Goal: Find specific page/section: Find specific page/section

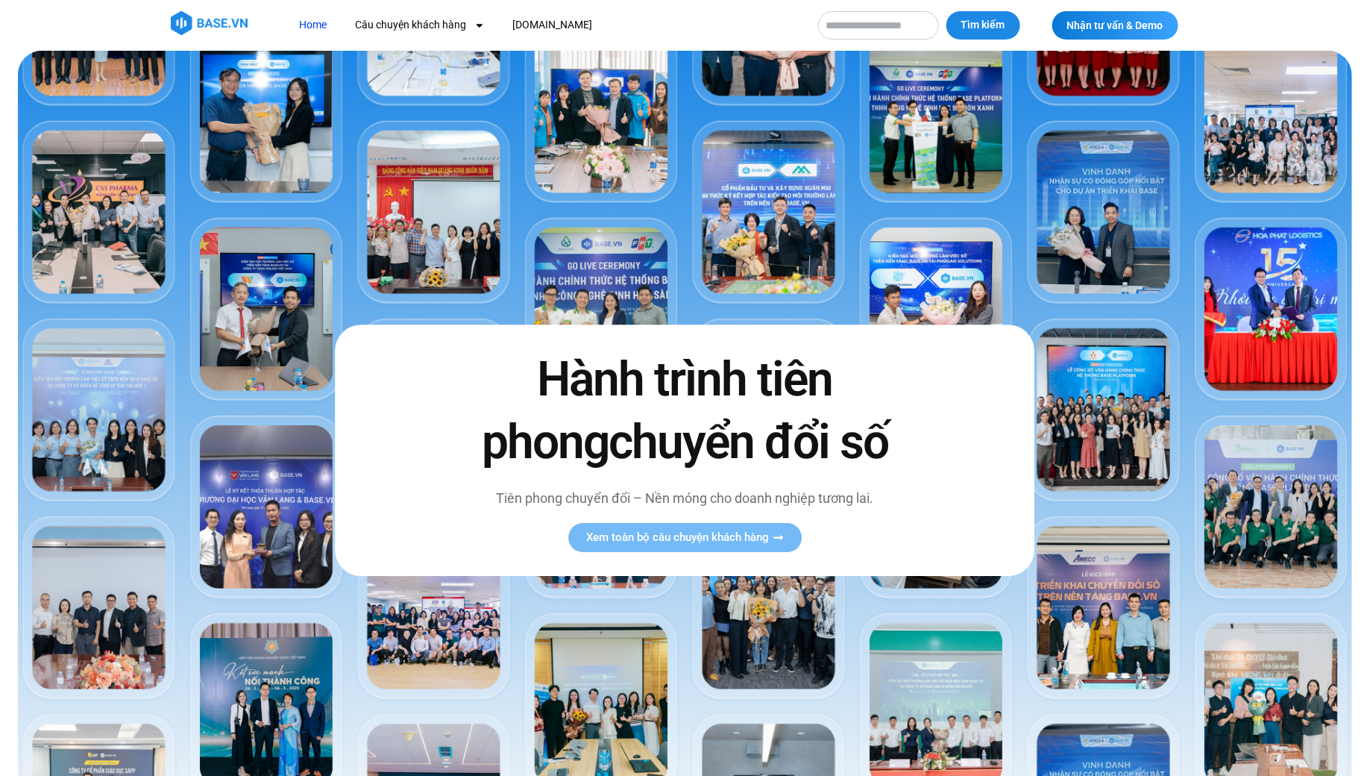
scroll to position [207, 0]
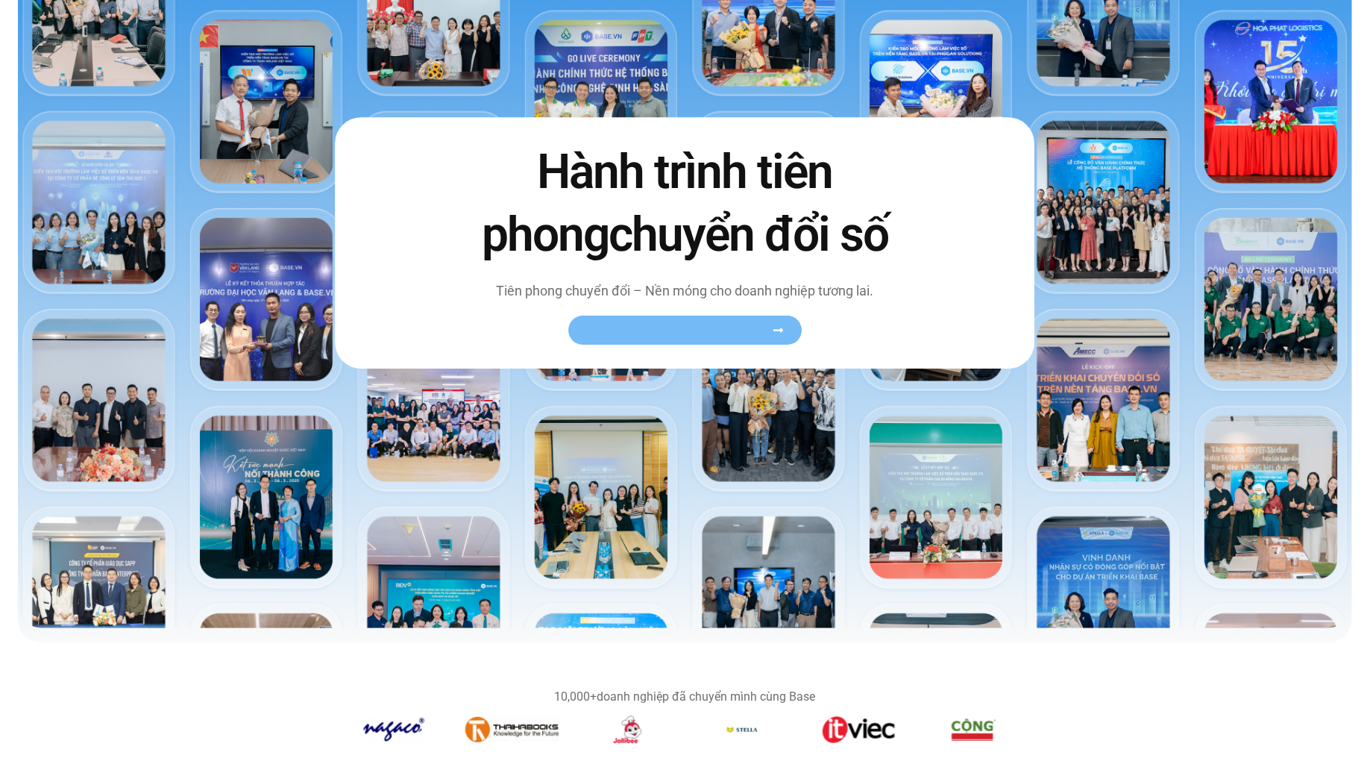
click at [653, 331] on span "Xem toàn bộ câu chuyện khách hàng" at bounding box center [677, 329] width 183 height 11
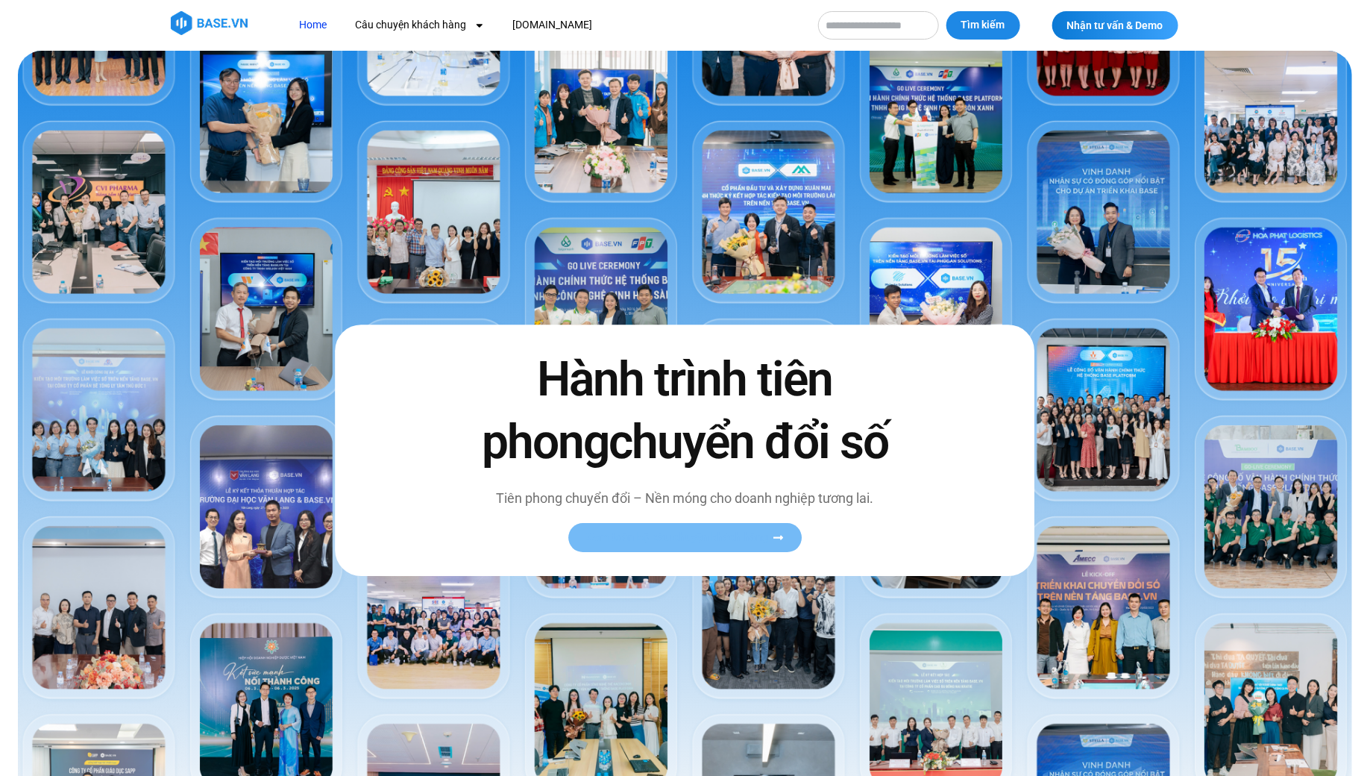
click at [768, 536] on span "Xem toàn bộ câu chuyện khách hàng" at bounding box center [677, 537] width 183 height 11
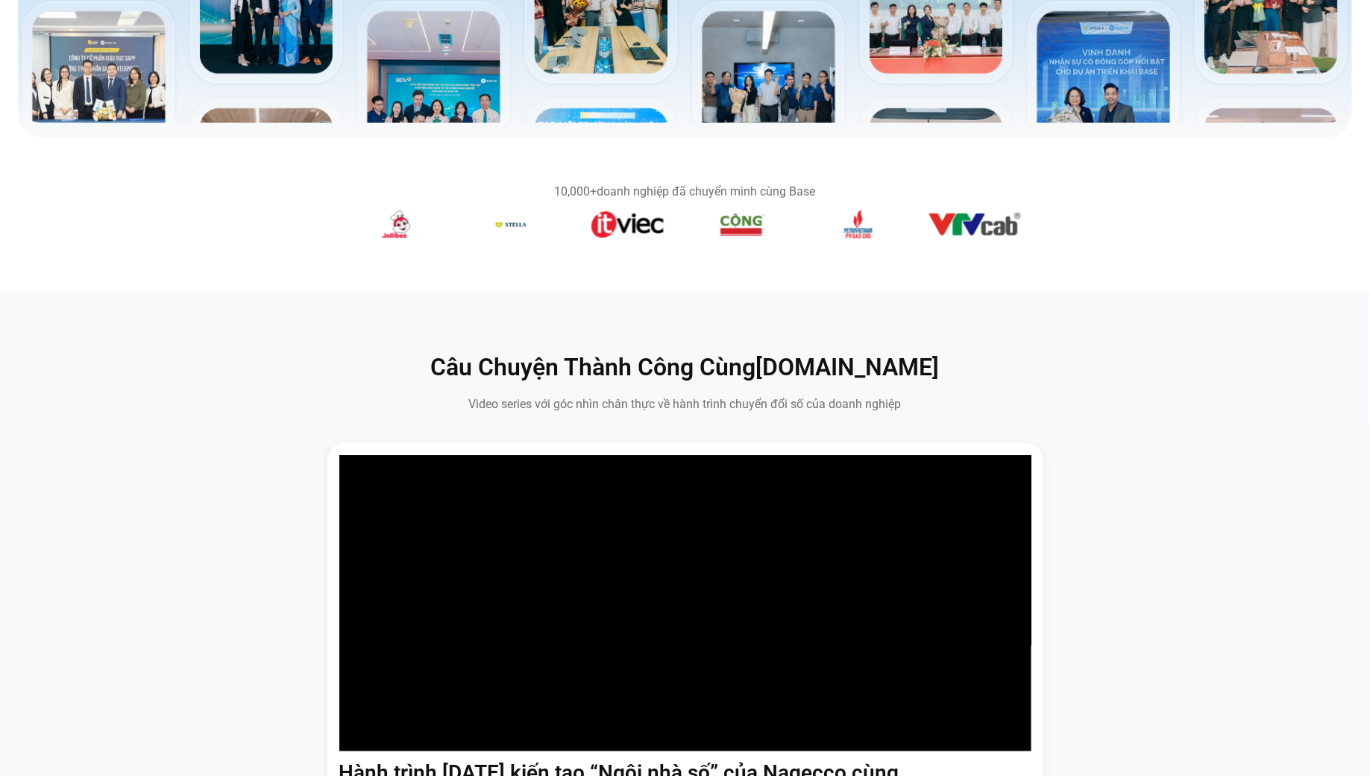
scroll to position [1304, 0]
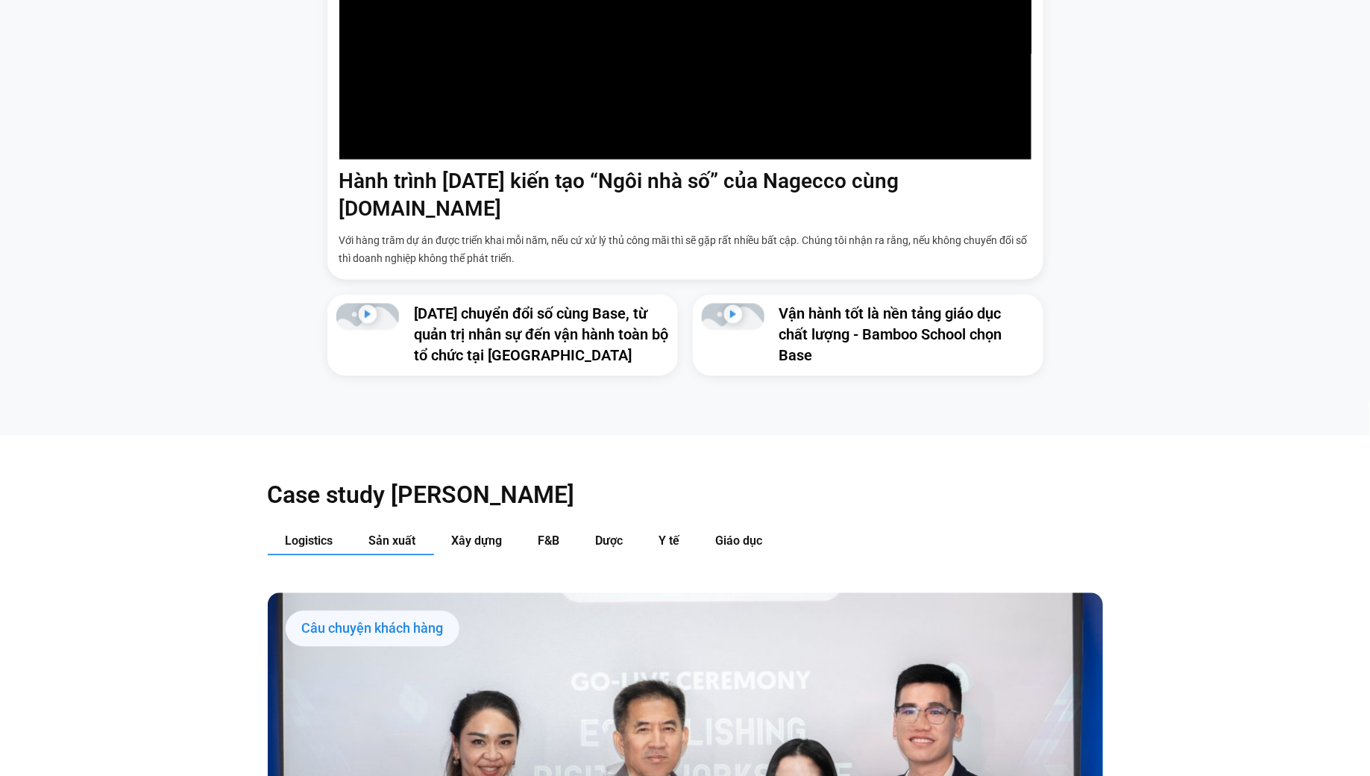
click at [389, 528] on button "Sản xuất" at bounding box center [392, 542] width 83 height 28
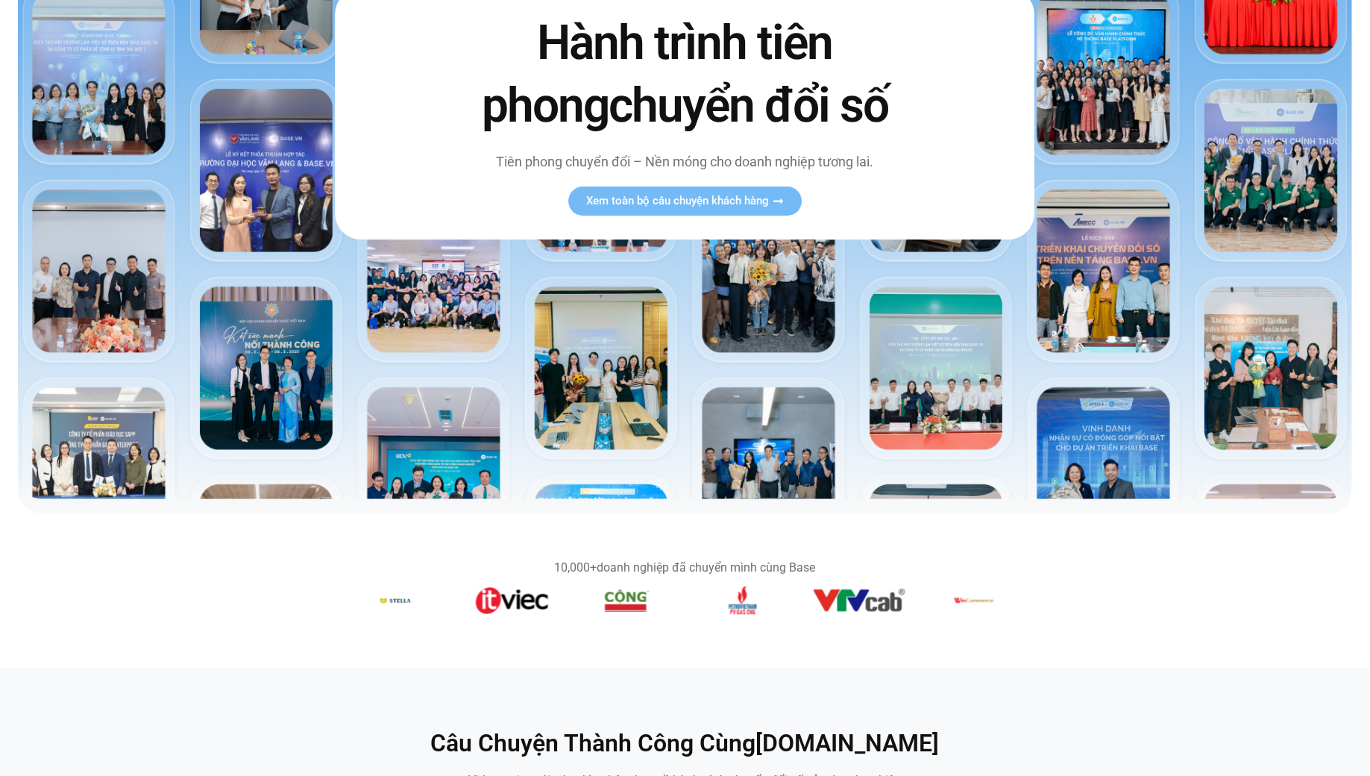
scroll to position [0, 0]
